Goal: Task Accomplishment & Management: Manage account settings

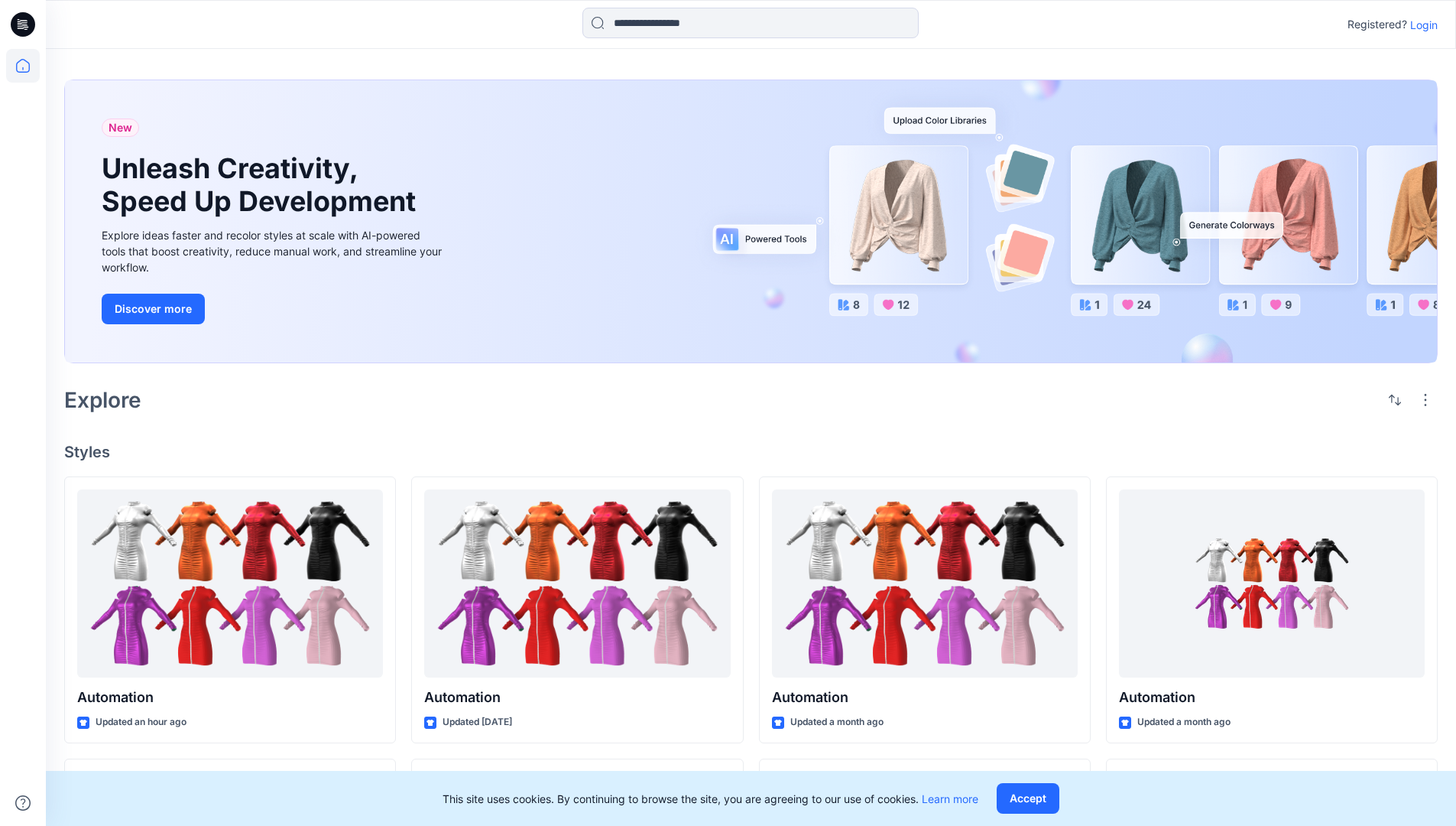
click at [1420, 25] on p "Login" at bounding box center [1424, 25] width 27 height 16
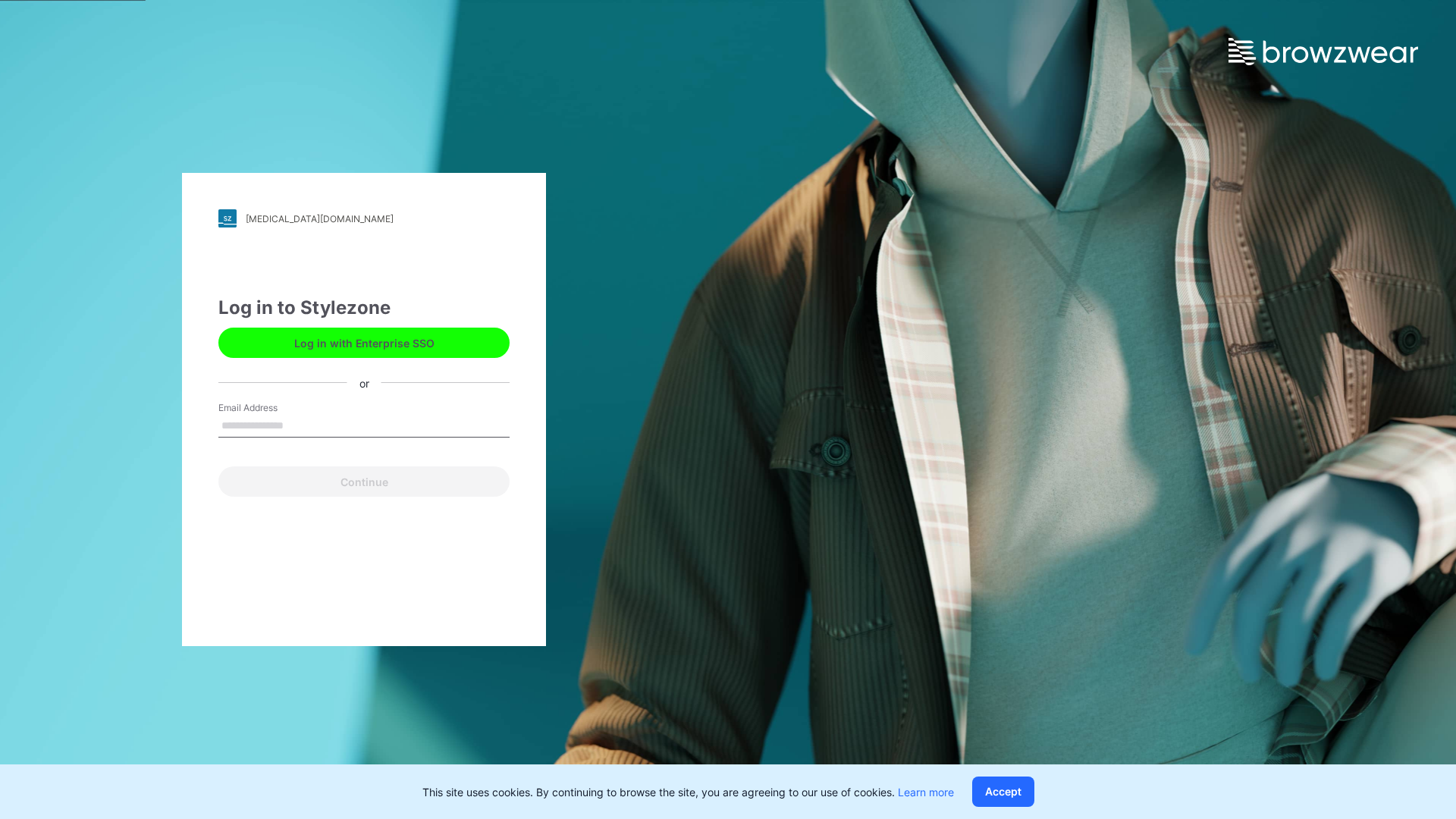
click at [300, 424] on input "Email Address" at bounding box center [363, 426] width 292 height 23
type input "**********"
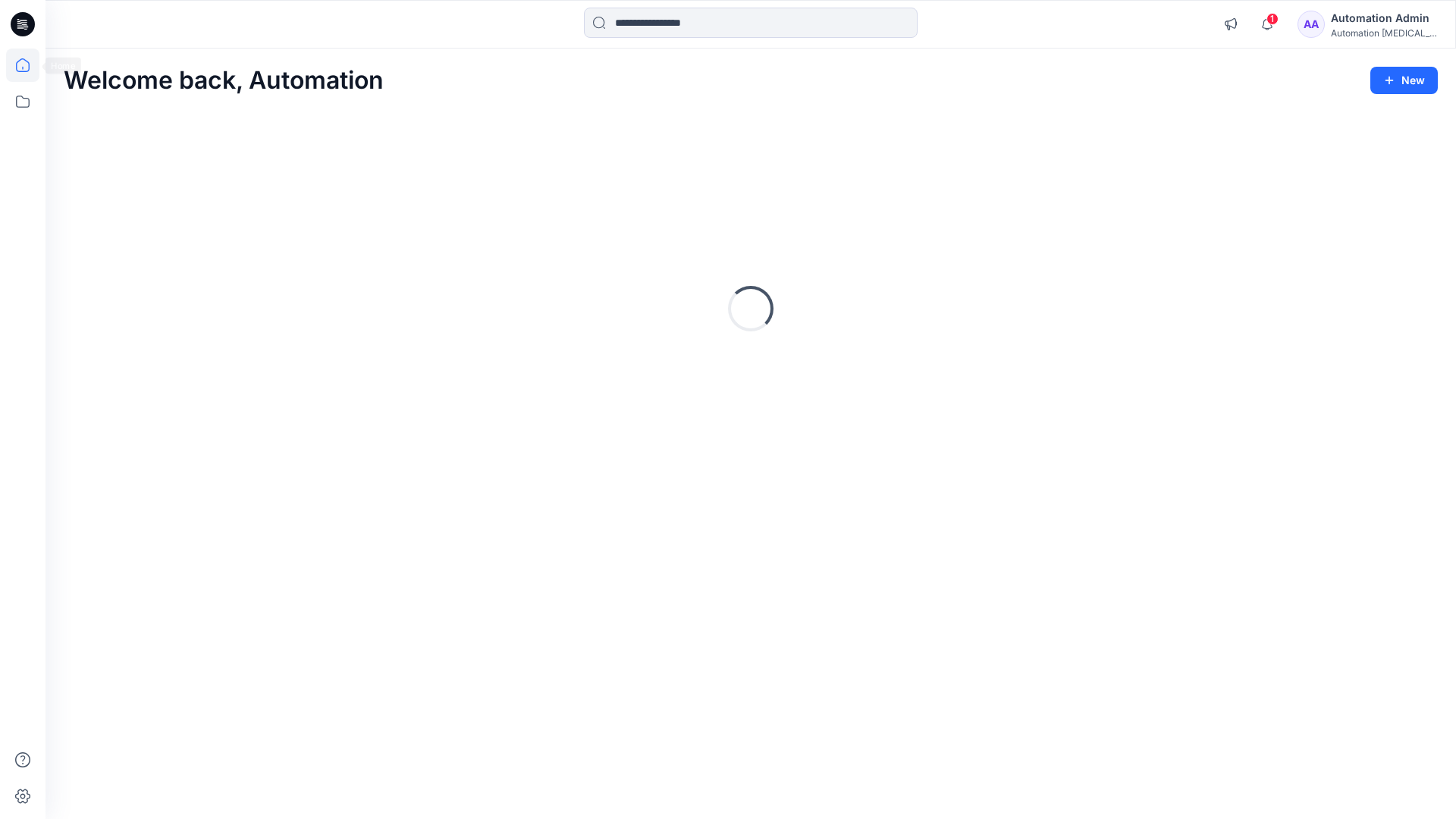
click at [29, 65] on icon at bounding box center [23, 64] width 14 height 14
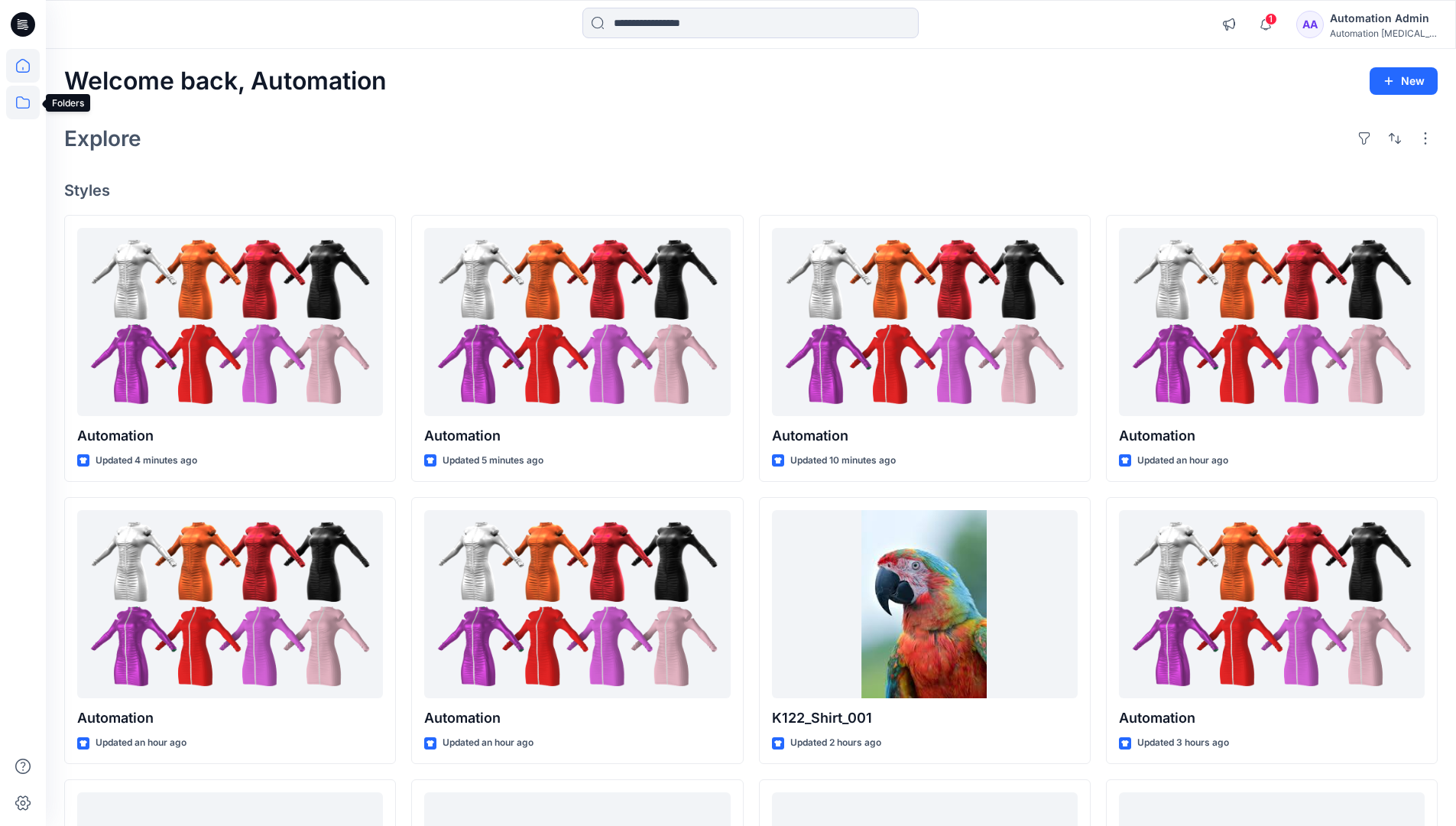
click at [23, 101] on icon at bounding box center [23, 102] width 34 height 34
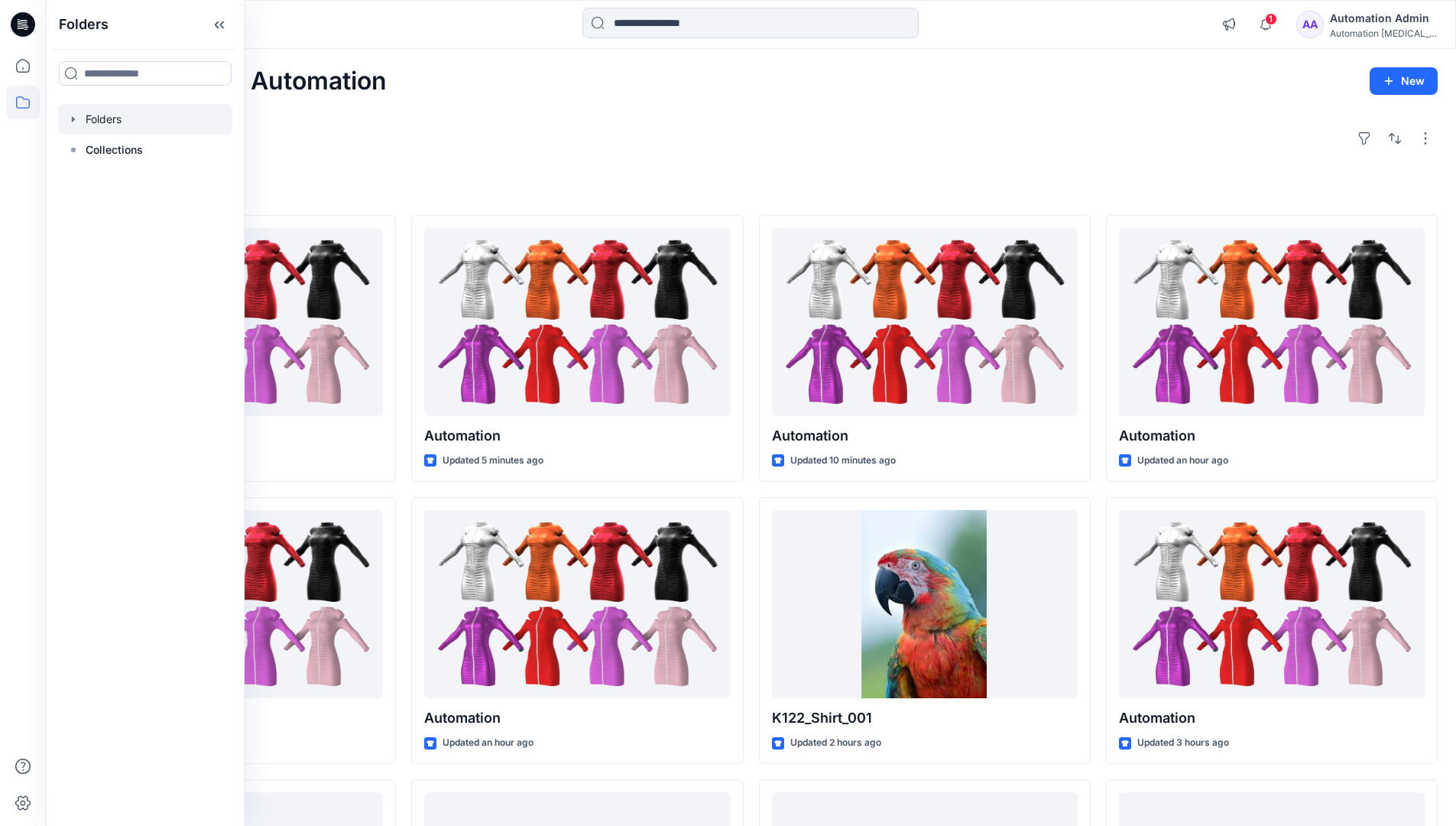
click at [108, 121] on div at bounding box center [145, 119] width 174 height 30
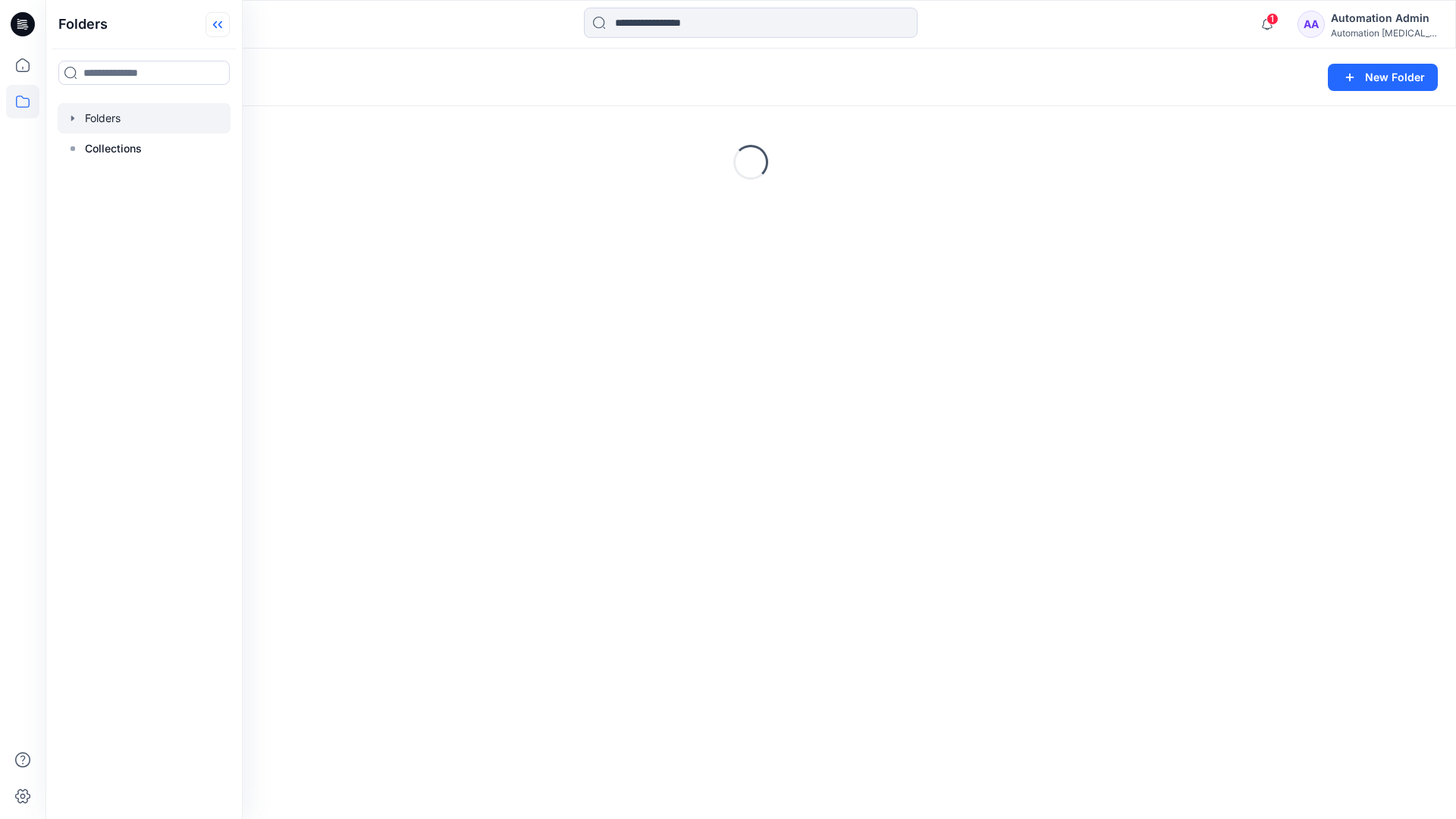
click at [223, 23] on icon at bounding box center [217, 25] width 25 height 25
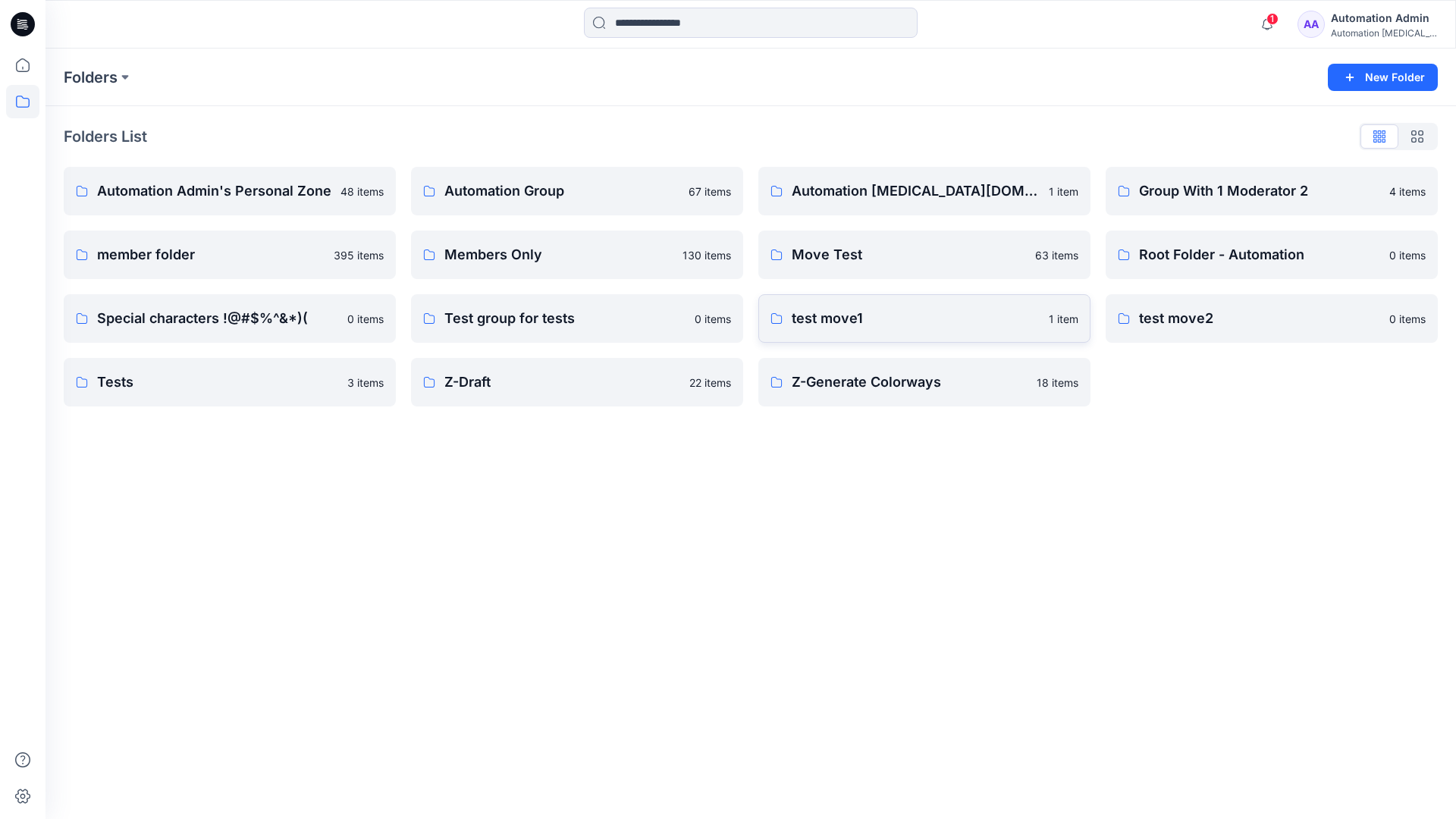
click at [835, 319] on p "test move1" at bounding box center [915, 318] width 248 height 21
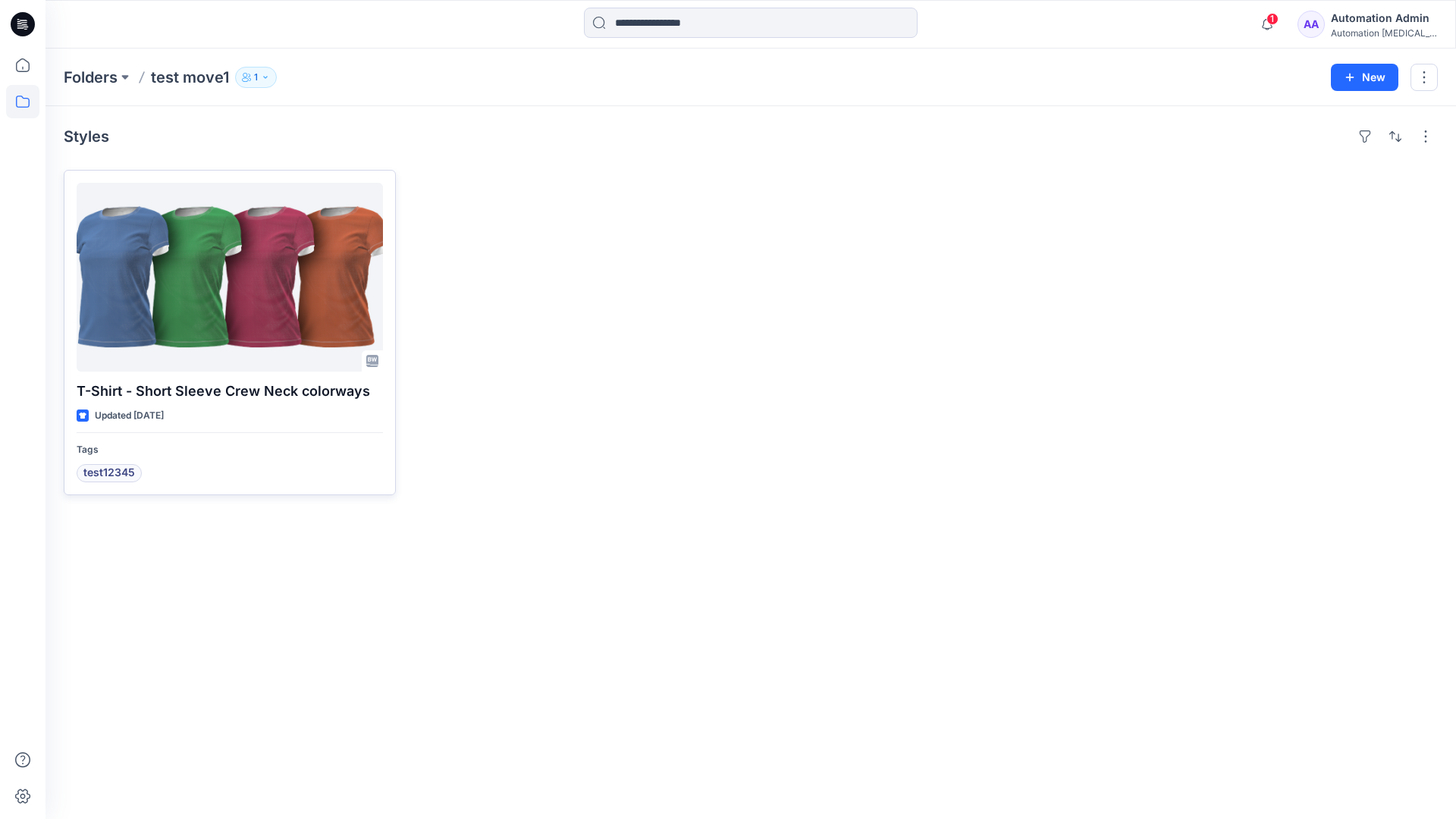
click at [210, 278] on div at bounding box center [229, 277] width 306 height 189
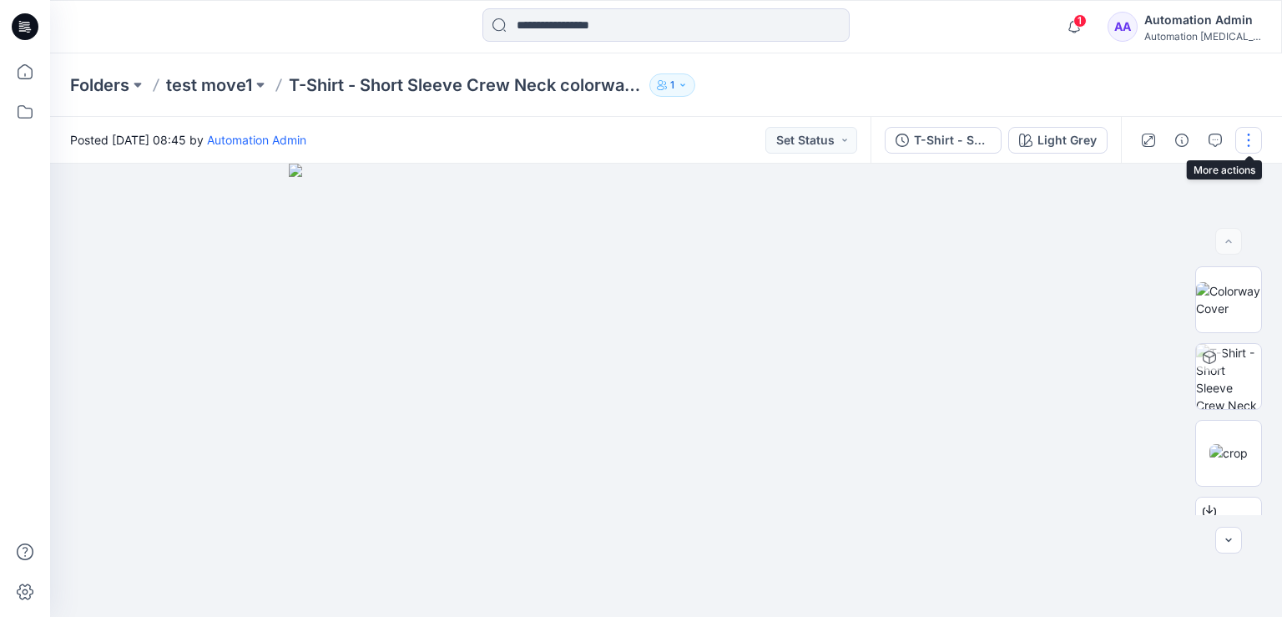
click at [1249, 139] on button "button" at bounding box center [1248, 140] width 27 height 27
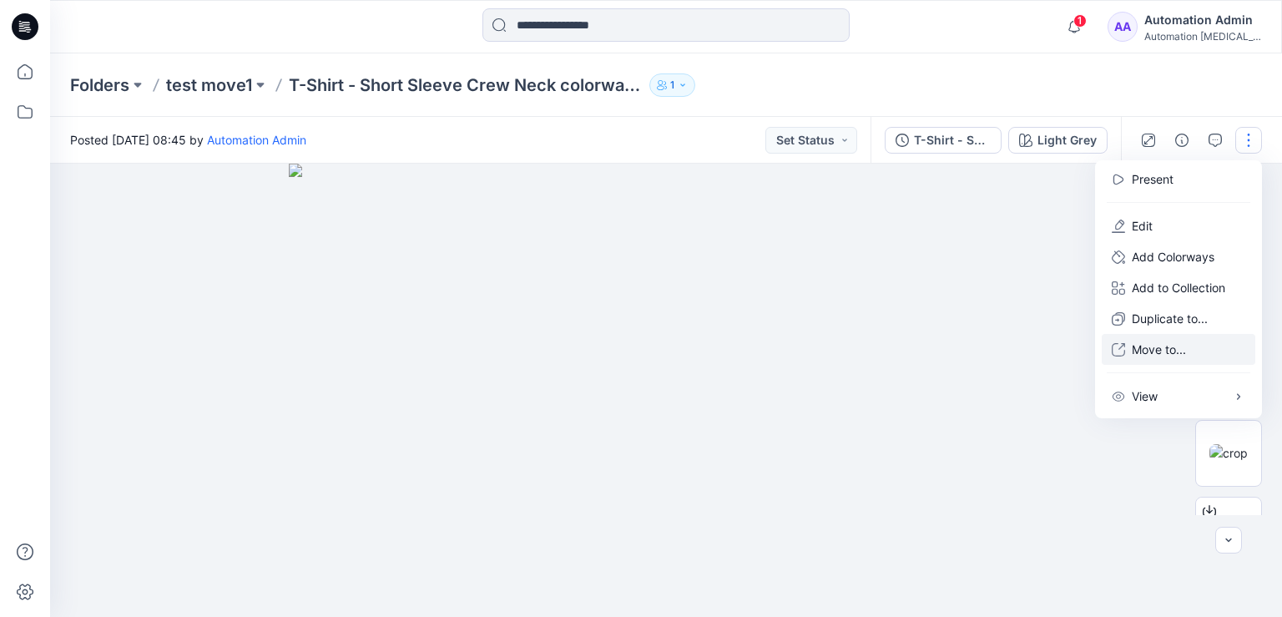
click at [1154, 350] on p "Move to..." at bounding box center [1159, 350] width 54 height 18
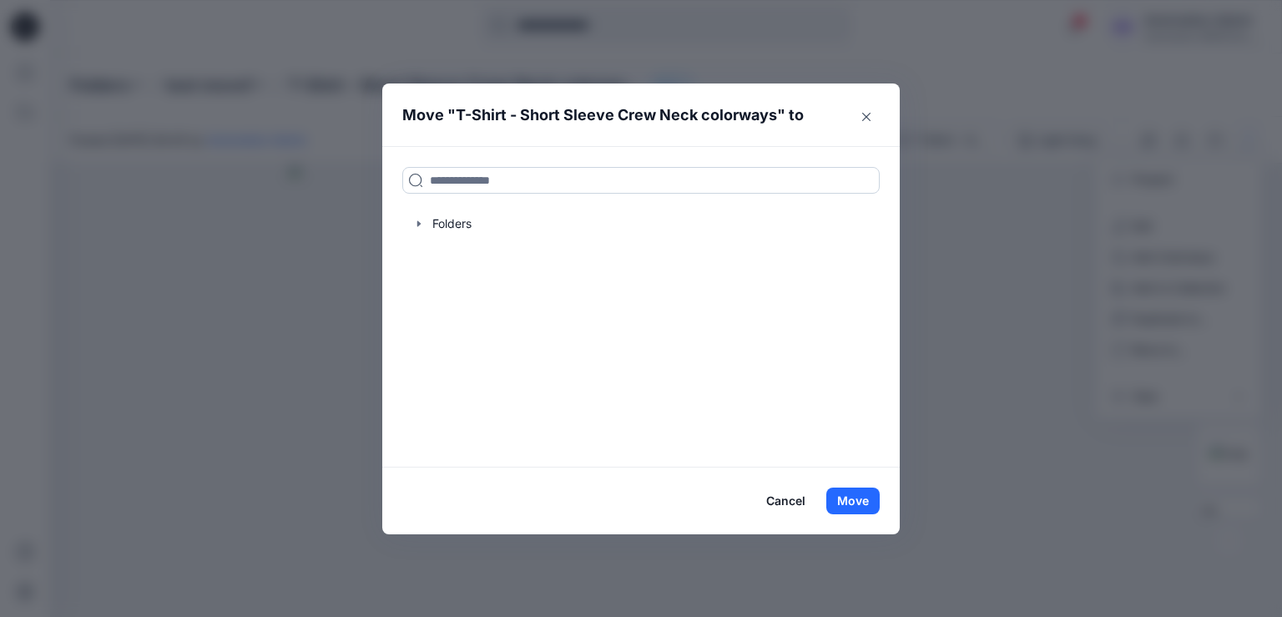
click at [447, 184] on input at bounding box center [640, 180] width 477 height 27
drag, startPoint x: 447, startPoint y: 184, endPoint x: 403, endPoint y: 180, distance: 44.4
click at [403, 180] on input at bounding box center [640, 180] width 477 height 27
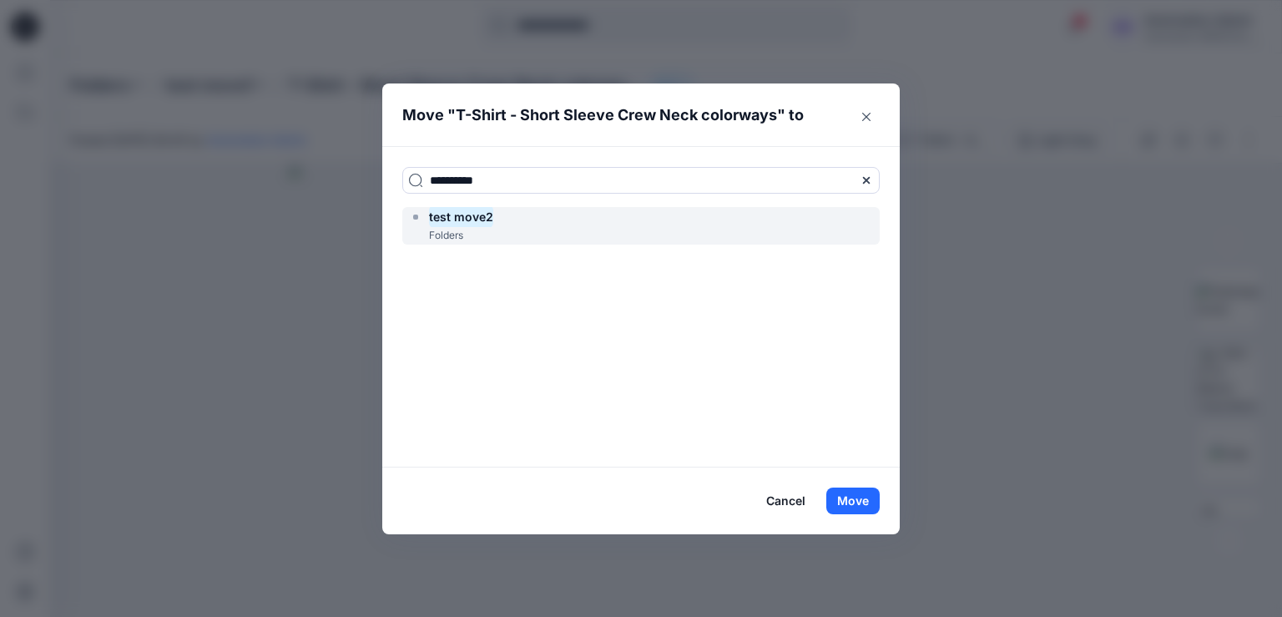
type input "**********"
click at [472, 222] on mark "test move2" at bounding box center [461, 216] width 64 height 23
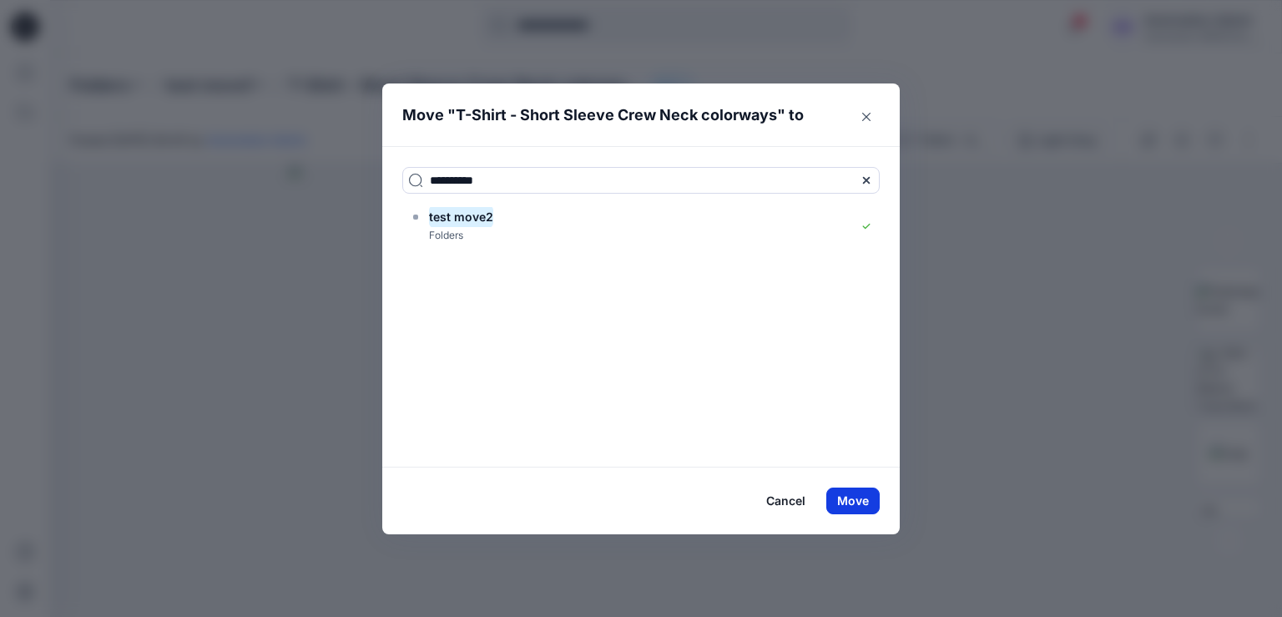
click at [850, 500] on button "Move" at bounding box center [852, 500] width 53 height 27
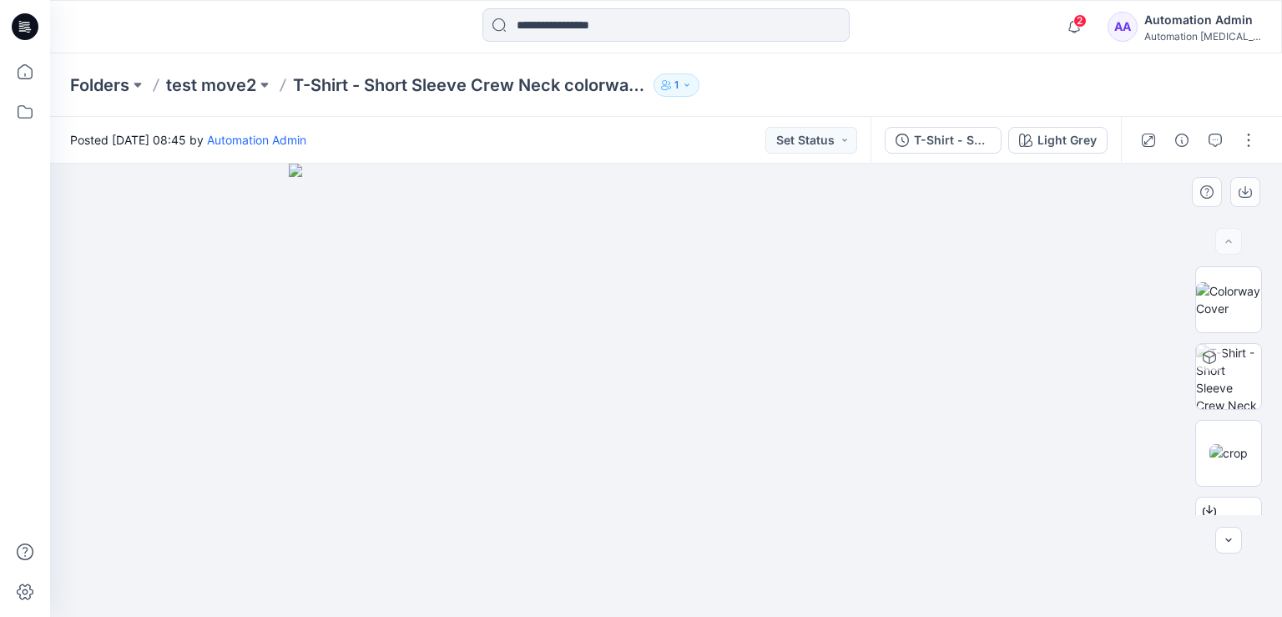
click at [187, 260] on div at bounding box center [666, 390] width 1232 height 453
click at [1249, 143] on button "button" at bounding box center [1248, 140] width 27 height 27
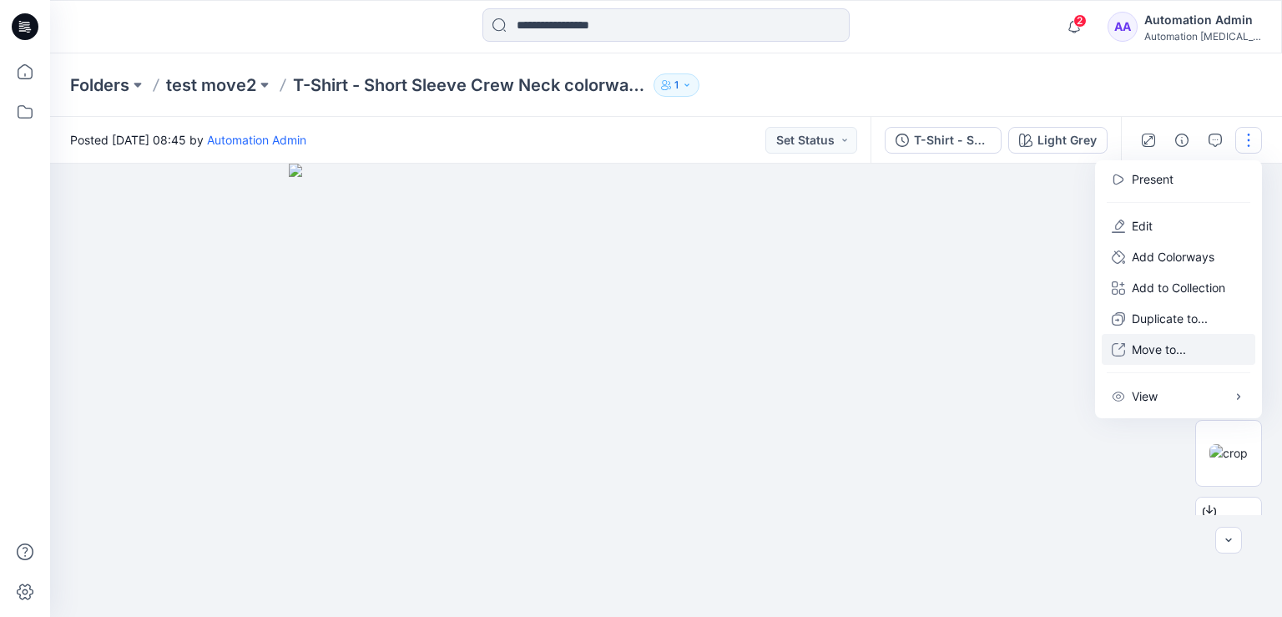
click at [1152, 351] on p "Move to..." at bounding box center [1159, 350] width 54 height 18
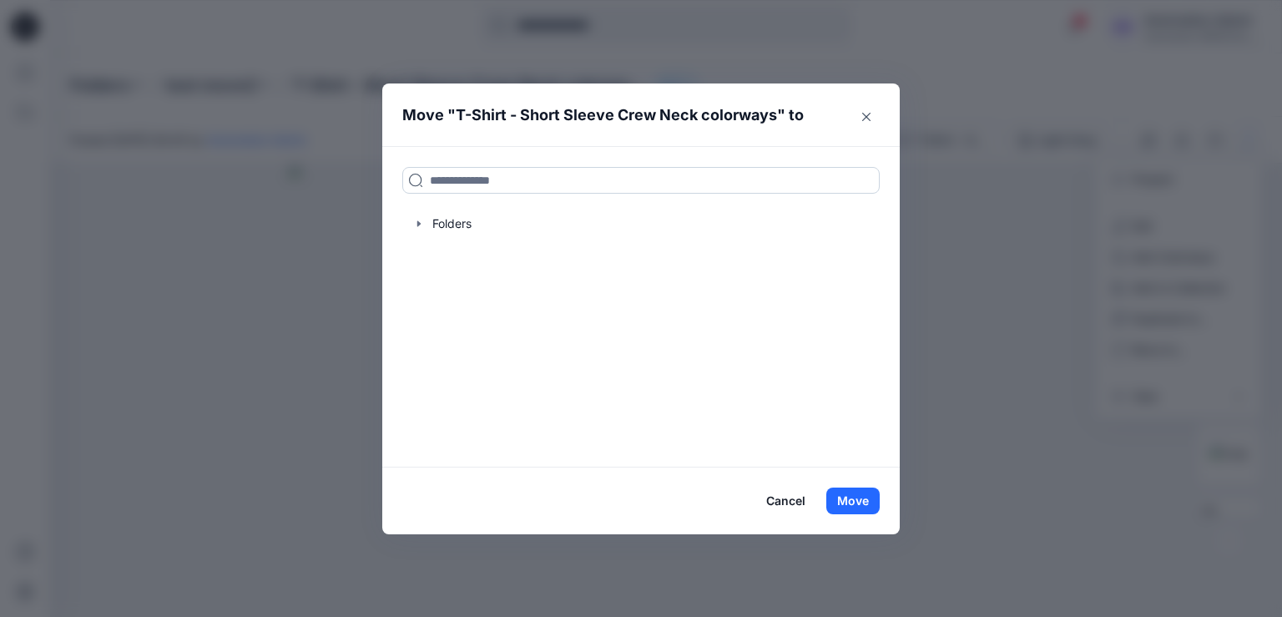
click at [559, 178] on input at bounding box center [640, 180] width 477 height 27
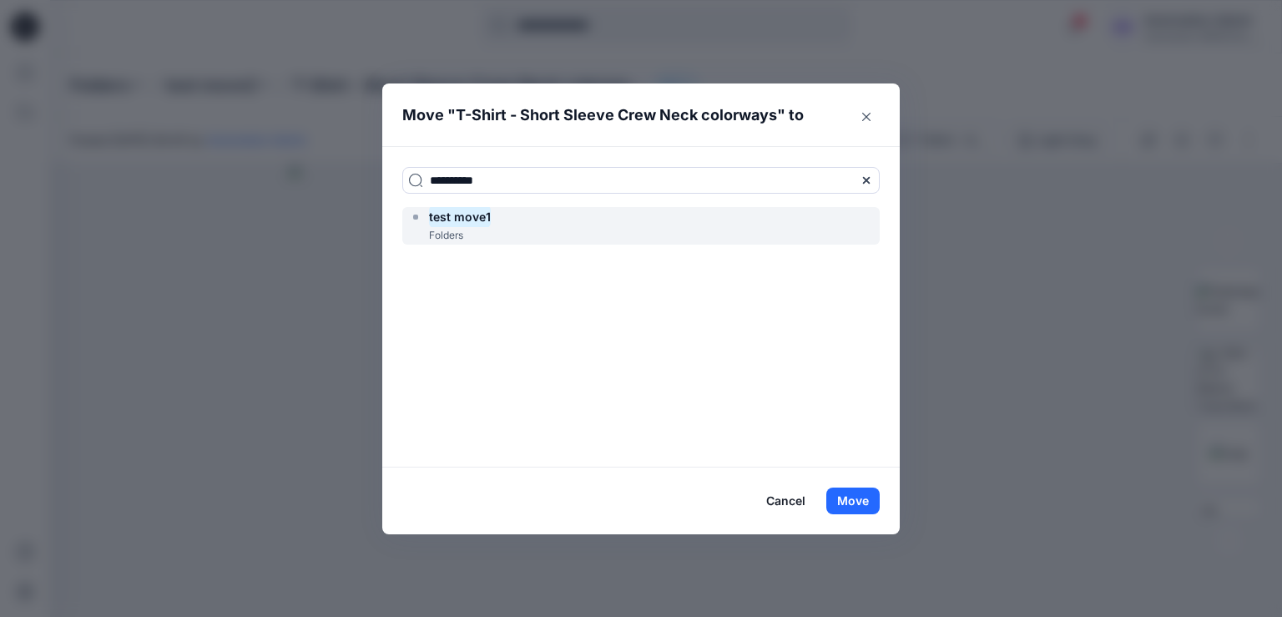
type input "**********"
click at [533, 220] on div "test move1 Folders" at bounding box center [640, 226] width 477 height 38
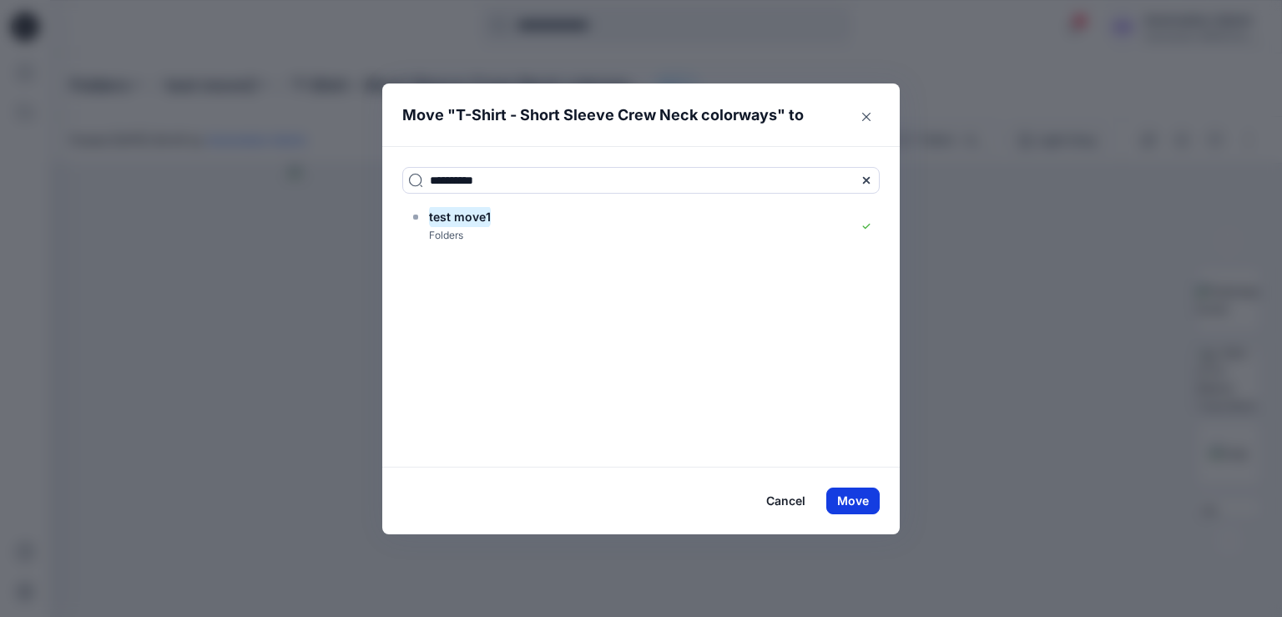
click at [857, 499] on button "Move" at bounding box center [852, 500] width 53 height 27
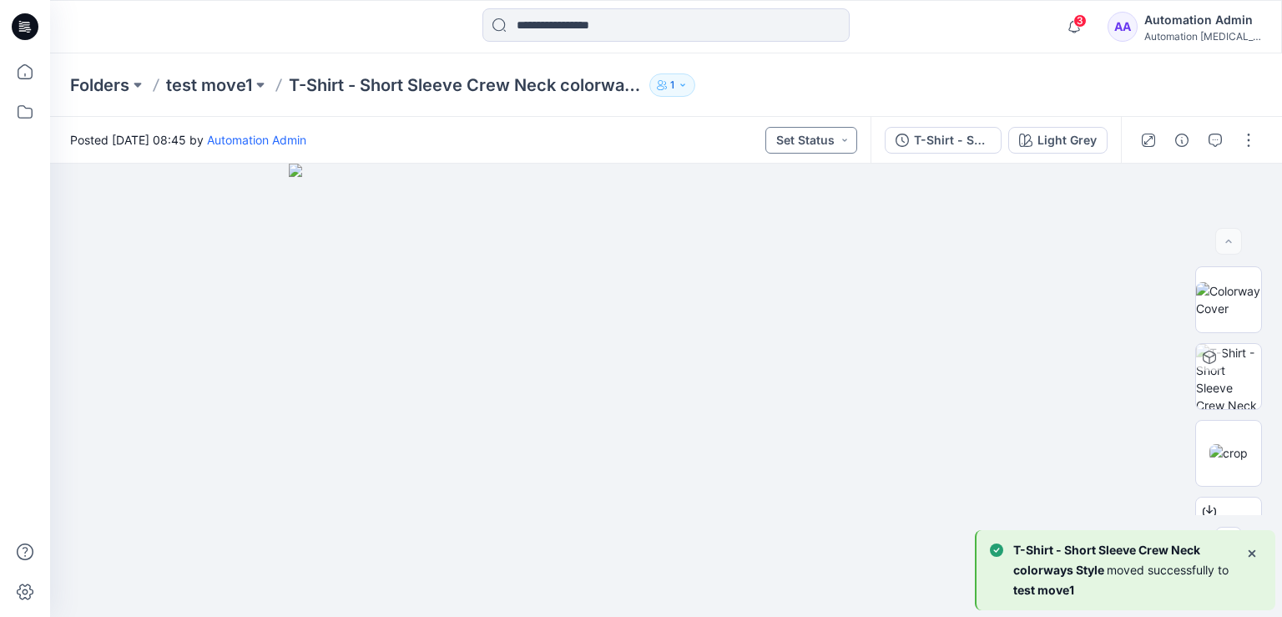
click at [828, 136] on button "Set Status" at bounding box center [811, 140] width 92 height 27
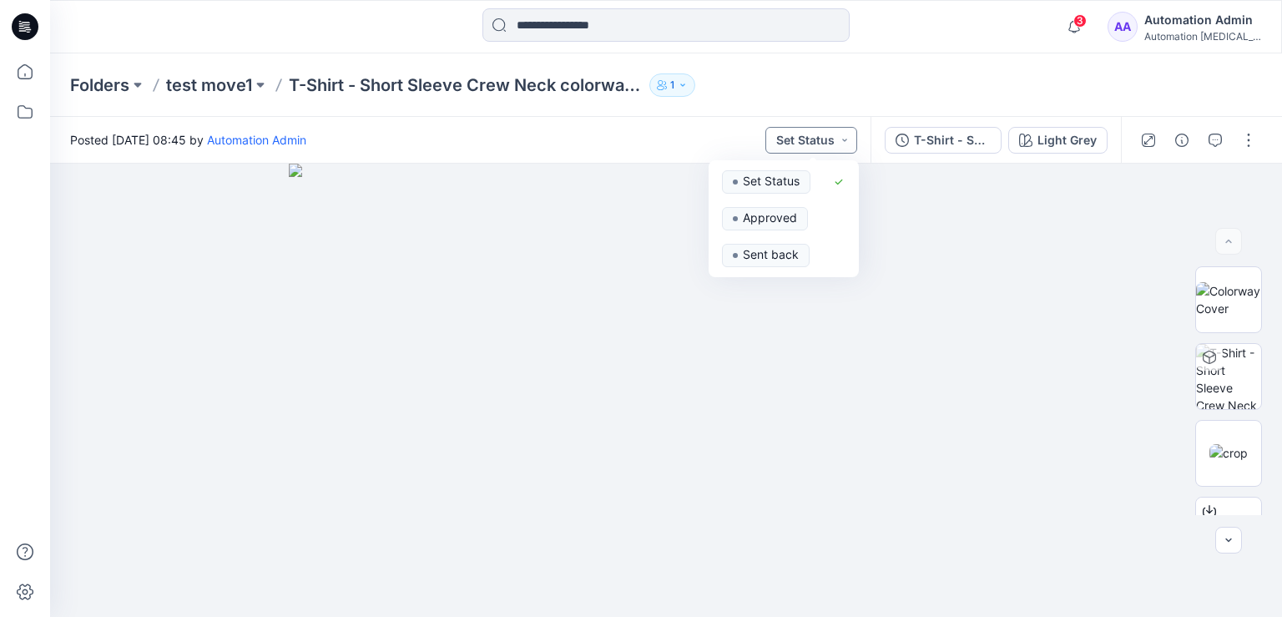
click at [826, 139] on button "Set Status" at bounding box center [811, 140] width 92 height 27
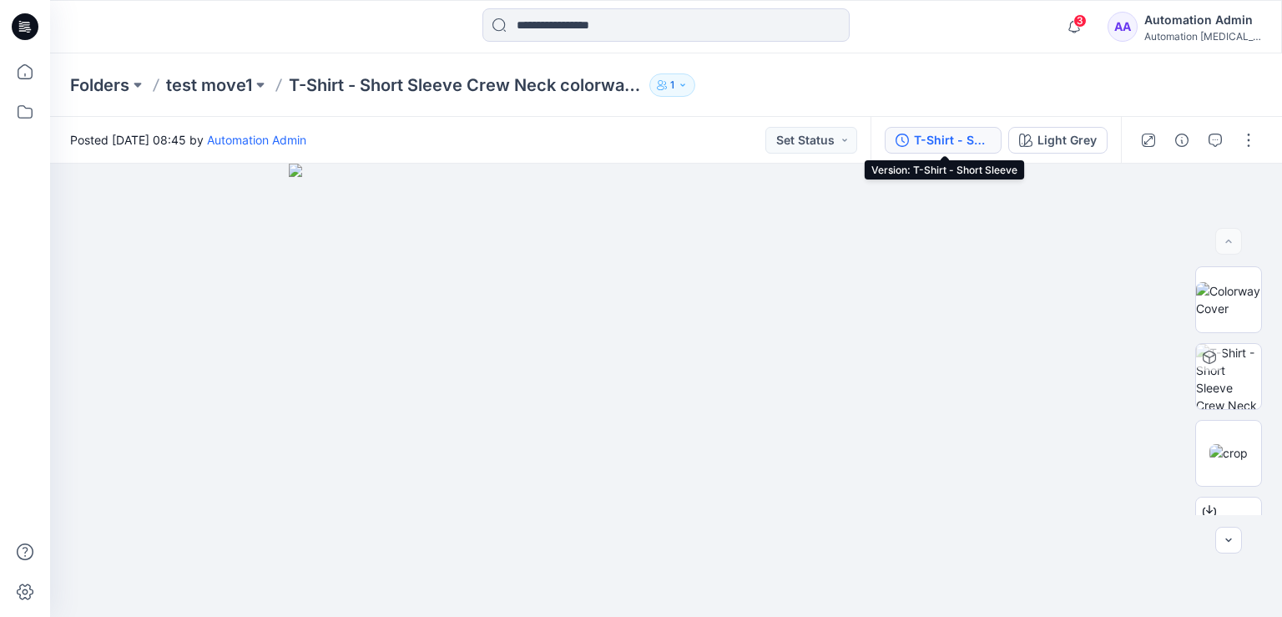
click at [996, 136] on button "T-Shirt - Short Sleeve" at bounding box center [943, 140] width 117 height 27
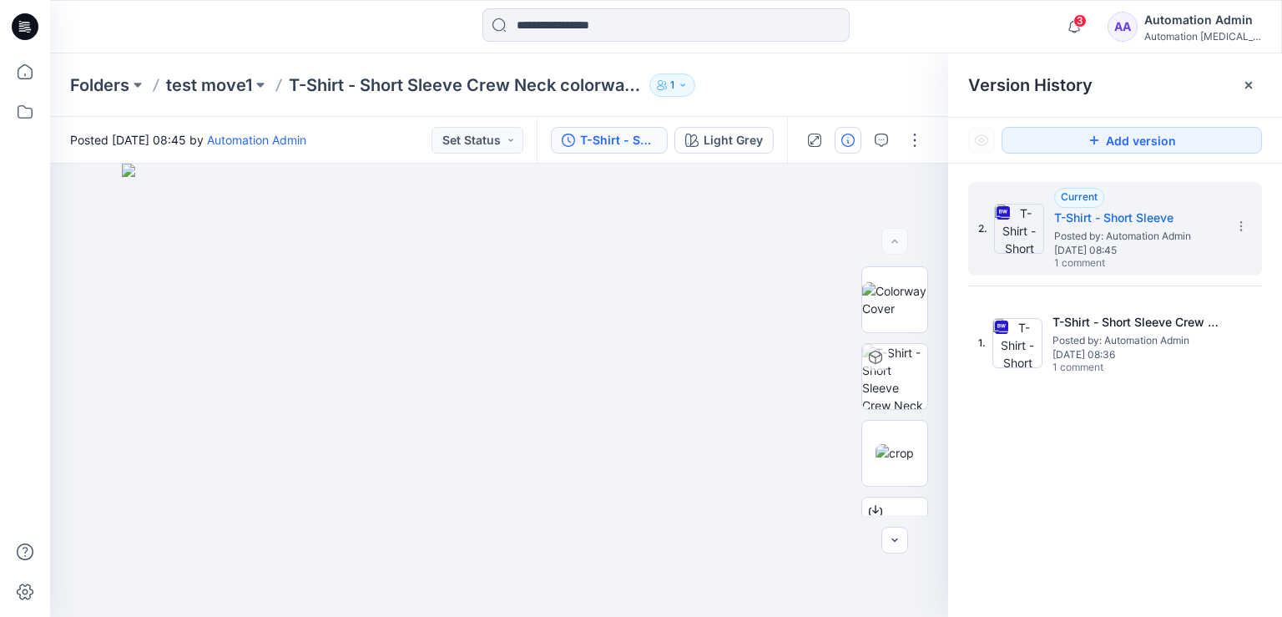
click at [844, 142] on icon "button" at bounding box center [847, 140] width 13 height 13
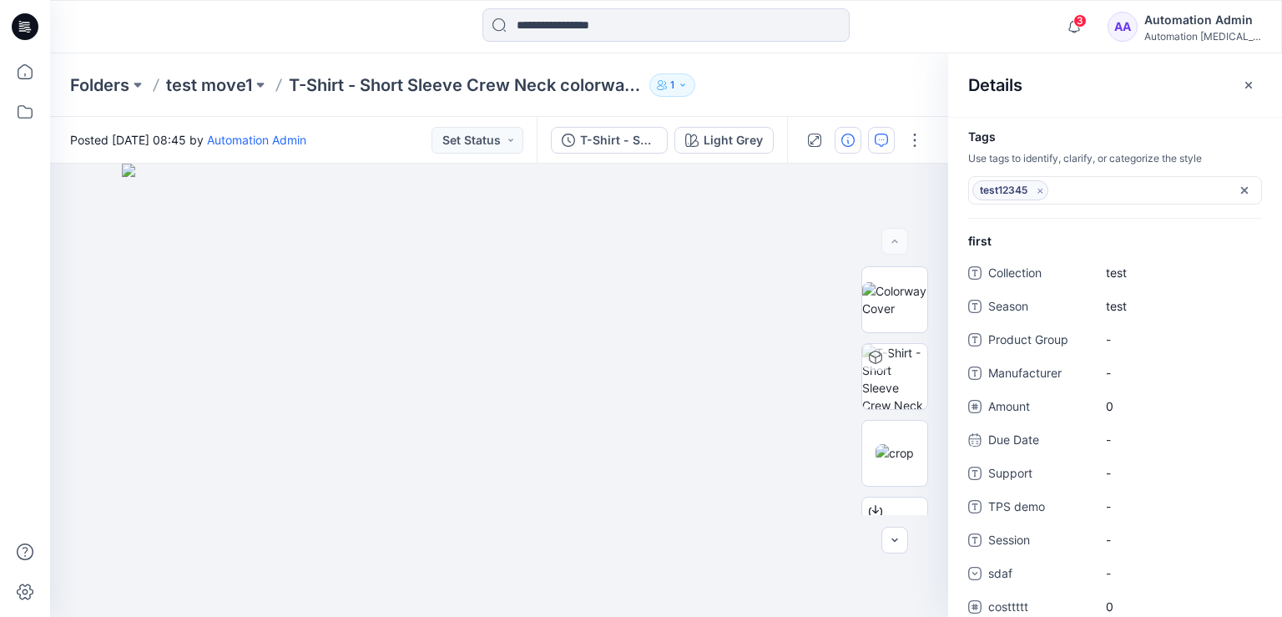
click at [887, 142] on icon "button" at bounding box center [881, 140] width 13 height 13
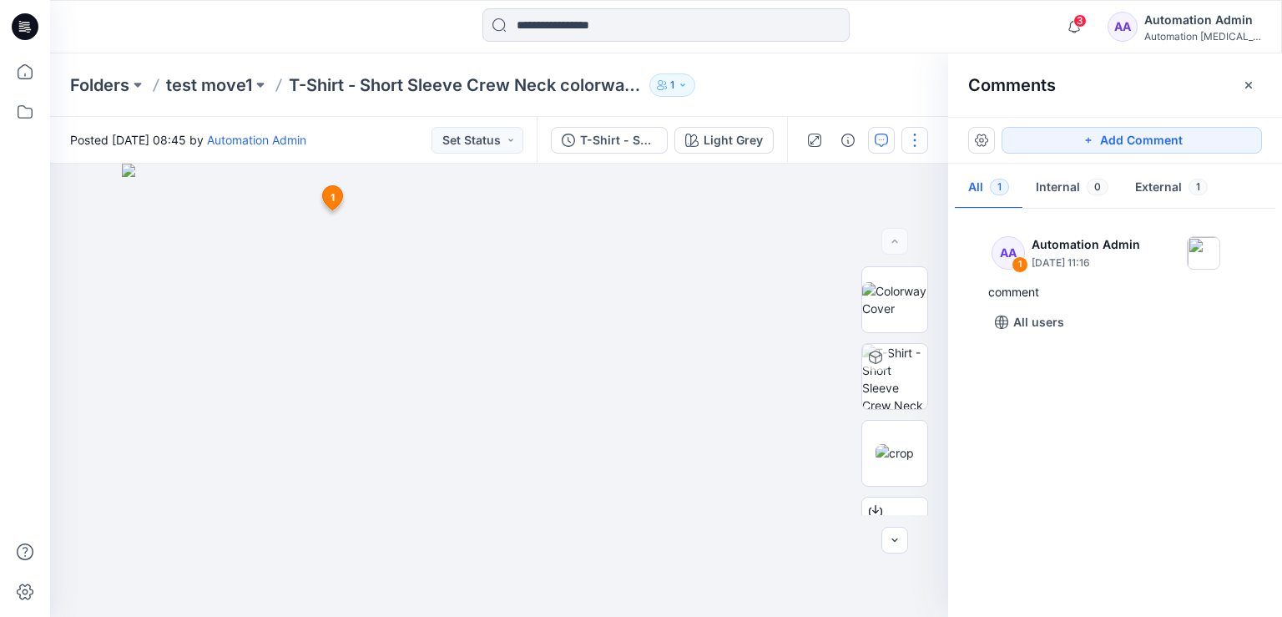
click at [915, 138] on button "button" at bounding box center [915, 140] width 27 height 27
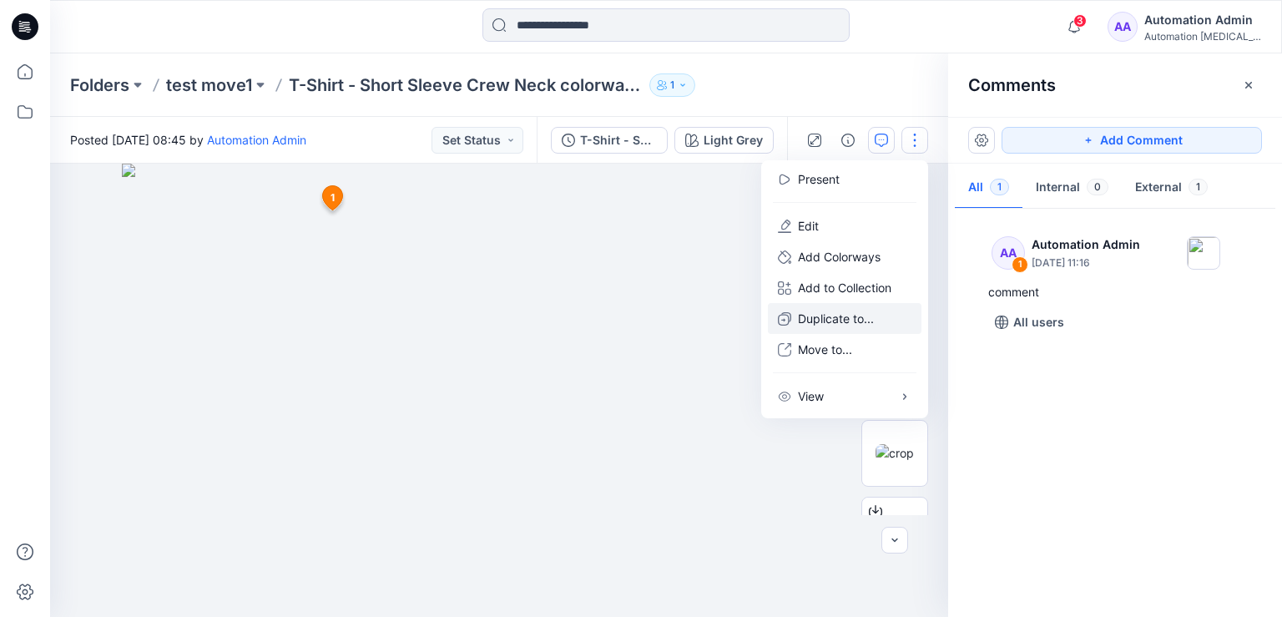
click at [838, 318] on p "Duplicate to..." at bounding box center [836, 319] width 76 height 18
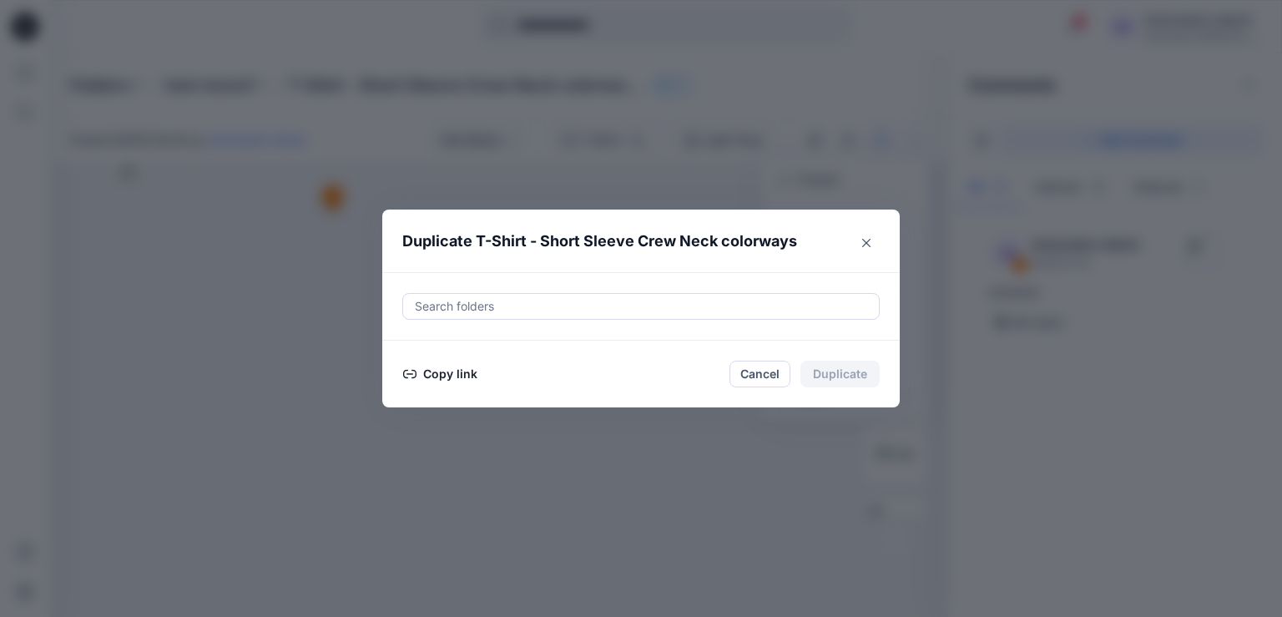
click at [439, 373] on button "Copy link" at bounding box center [440, 374] width 76 height 20
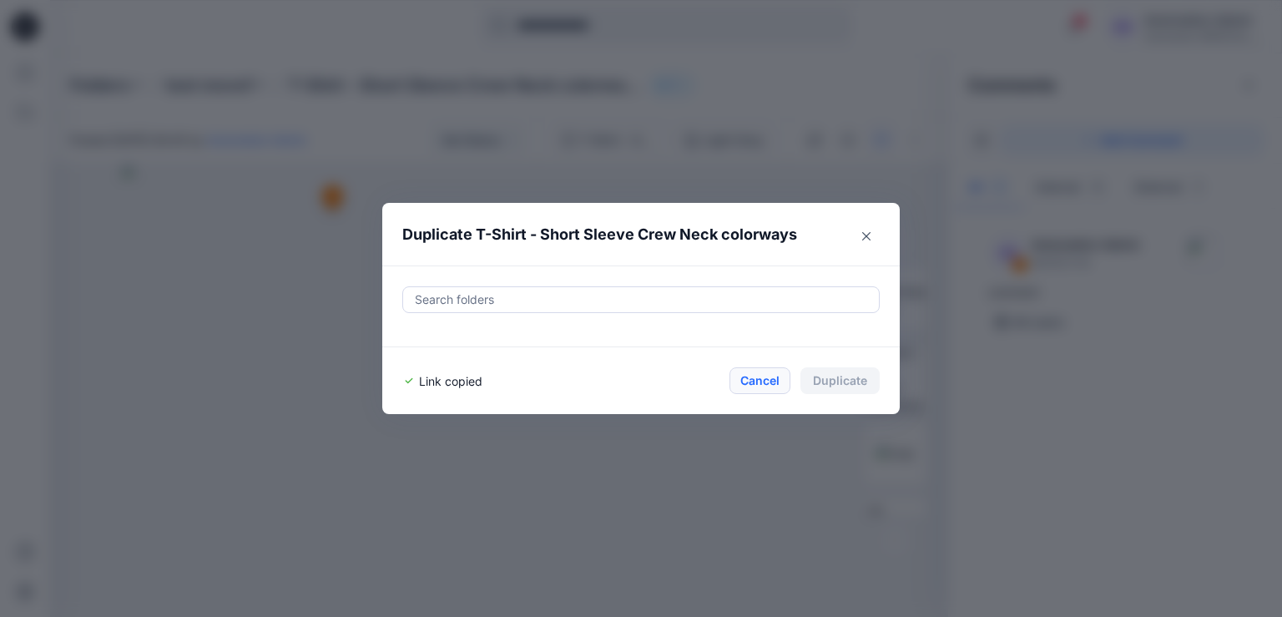
click at [760, 378] on button "Cancel" at bounding box center [760, 380] width 61 height 27
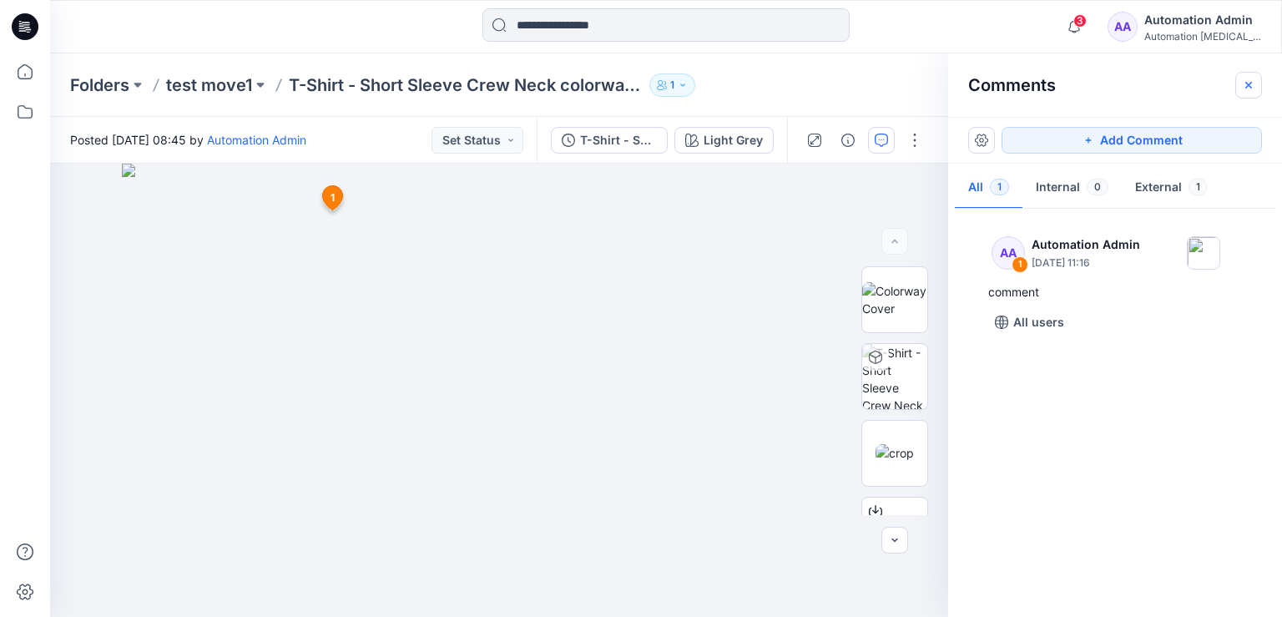
click at [1254, 88] on icon "button" at bounding box center [1248, 84] width 13 height 13
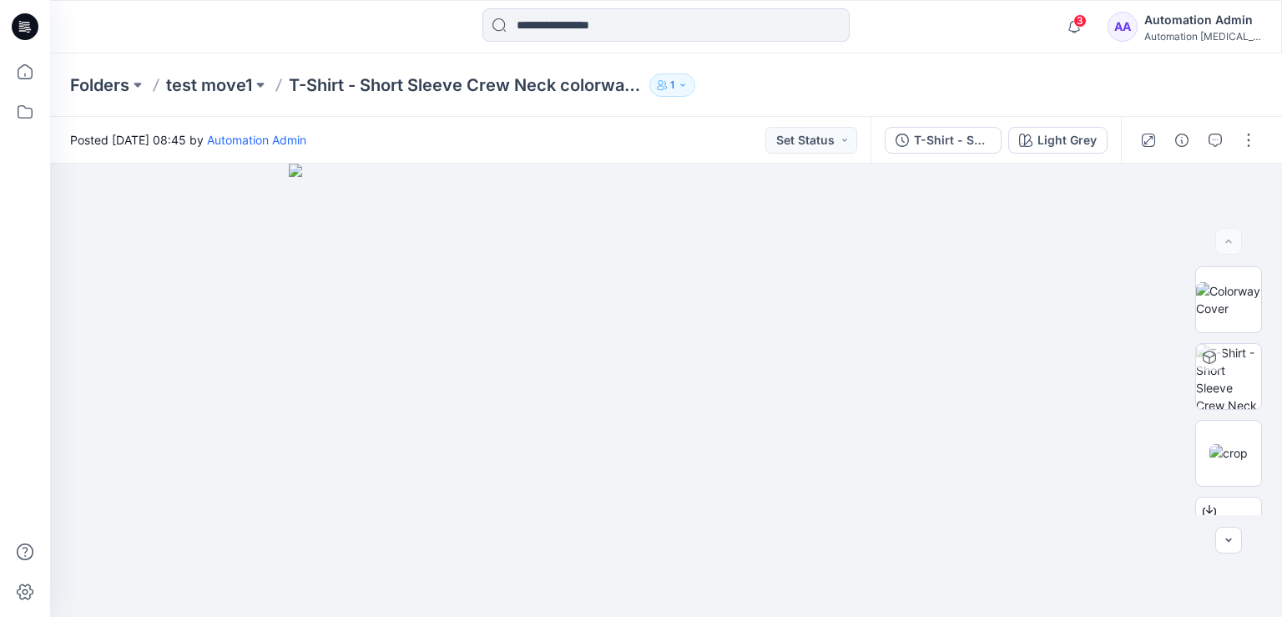
scroll to position [229, 0]
click at [1255, 144] on button "button" at bounding box center [1248, 140] width 27 height 27
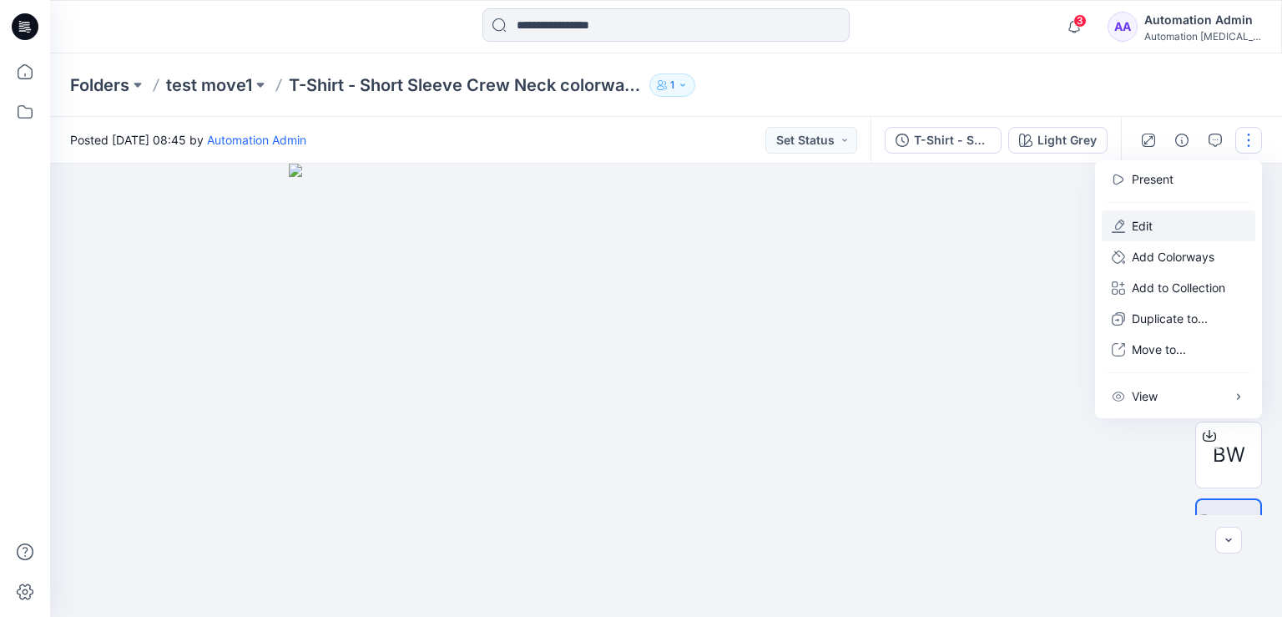
click at [1183, 225] on button "Edit" at bounding box center [1179, 225] width 154 height 31
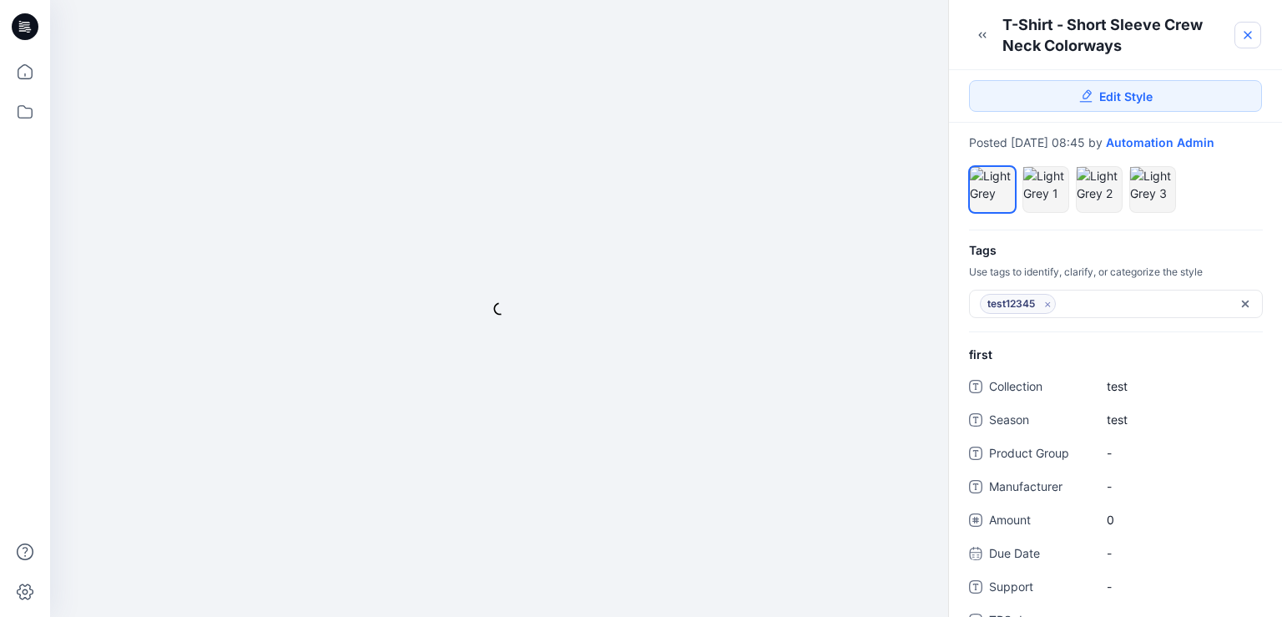
click at [1245, 33] on icon at bounding box center [1248, 35] width 7 height 7
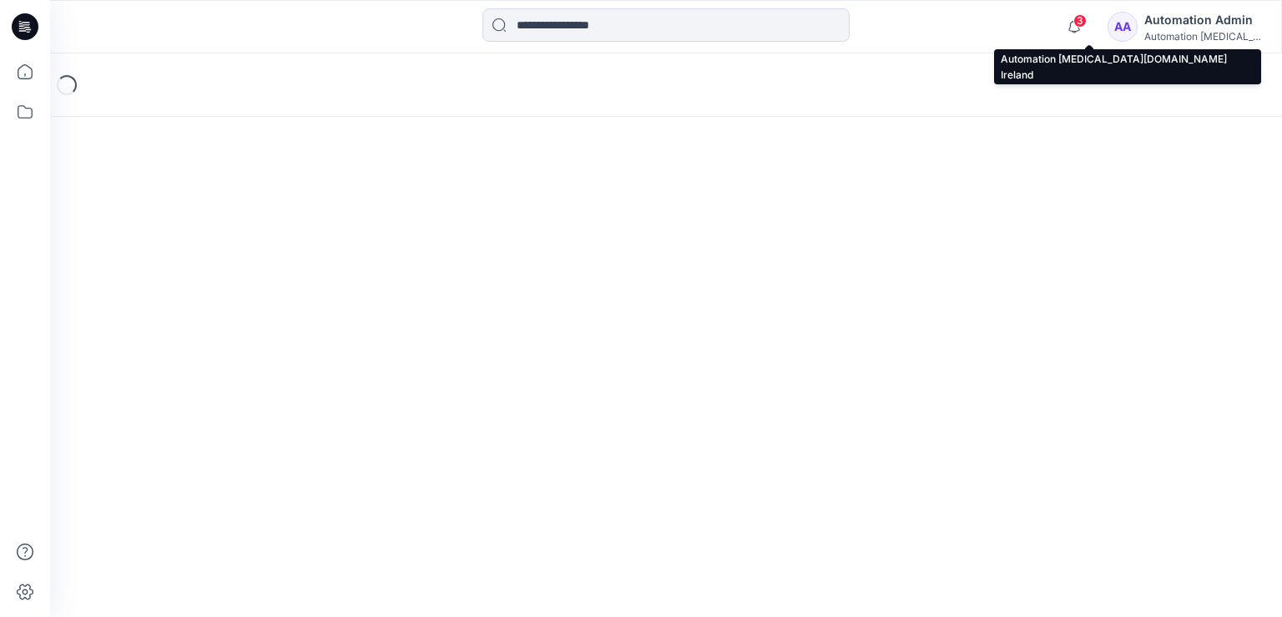
click at [1205, 23] on div "Automation Admin" at bounding box center [1202, 20] width 117 height 20
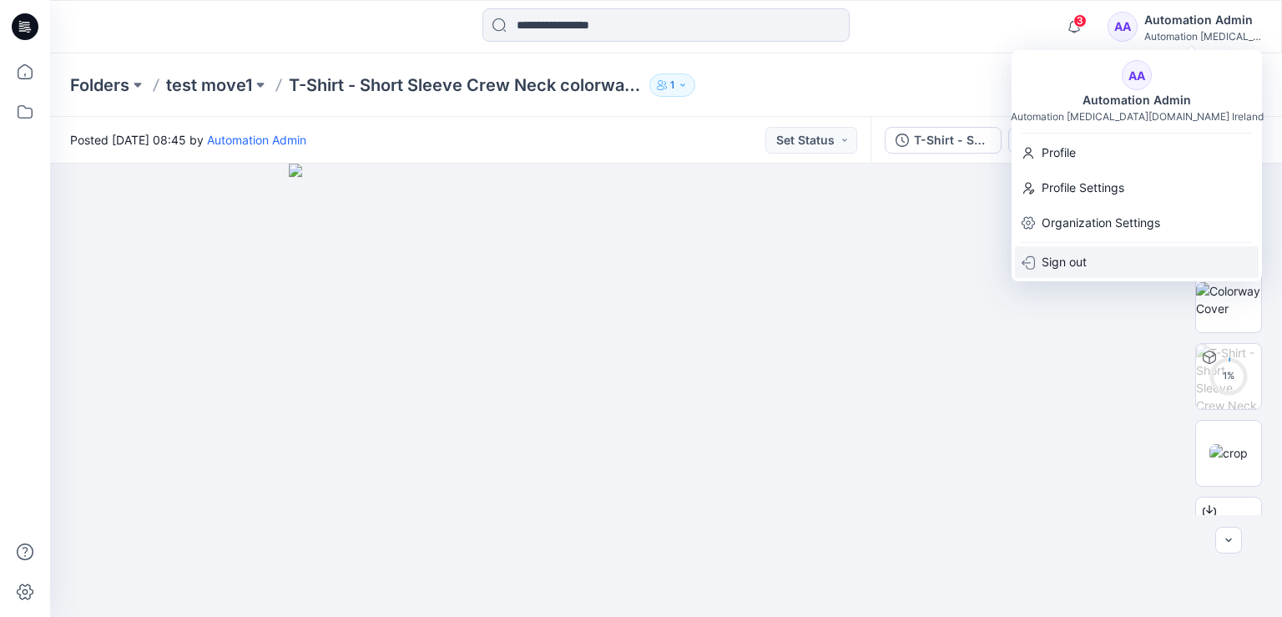
click at [1088, 263] on div "Sign out" at bounding box center [1137, 262] width 244 height 32
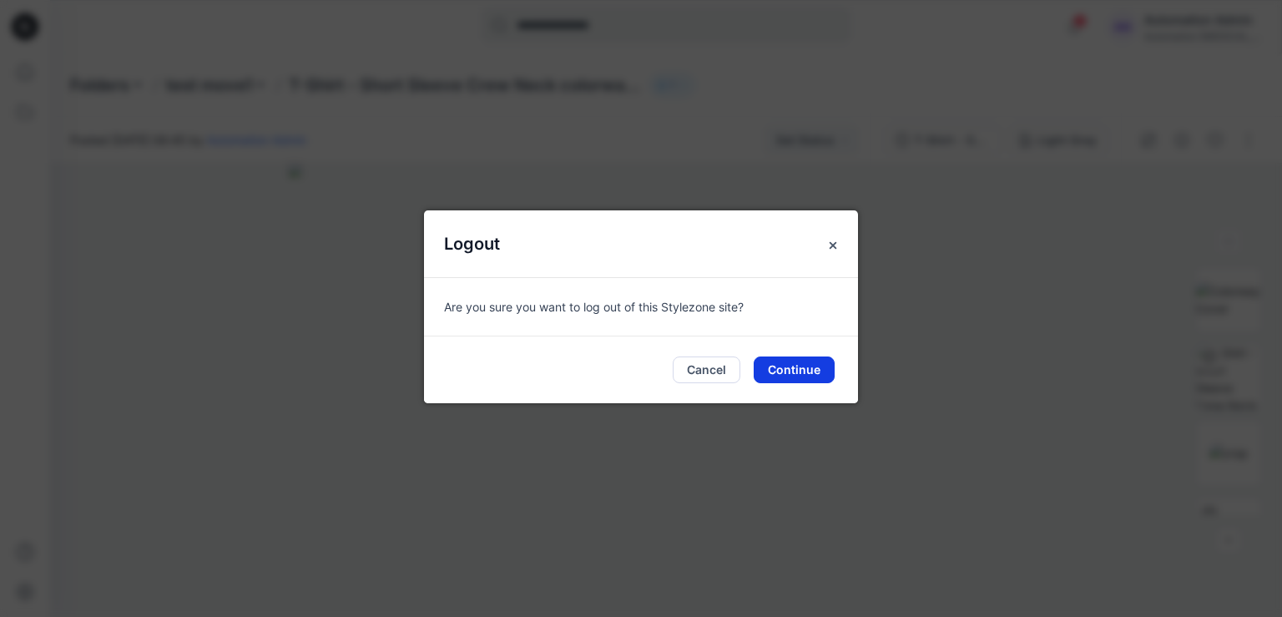
click at [796, 370] on button "Continue" at bounding box center [794, 369] width 81 height 27
